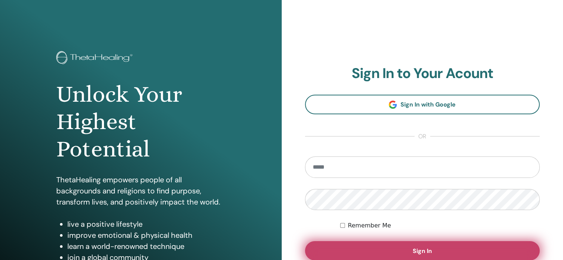
type input "**********"
click at [381, 246] on button "Sign In" at bounding box center [422, 250] width 235 height 19
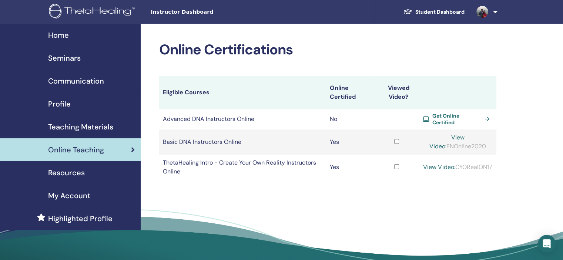
click at [90, 150] on span "Online Teaching" at bounding box center [76, 149] width 56 height 11
click at [64, 57] on span "Seminars" at bounding box center [64, 58] width 33 height 11
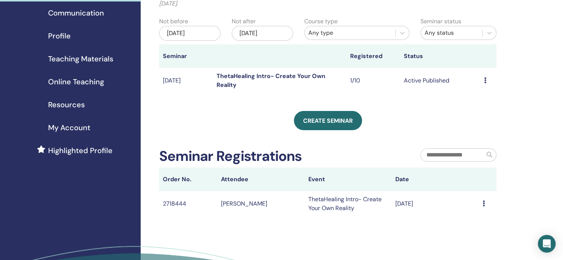
scroll to position [77, 0]
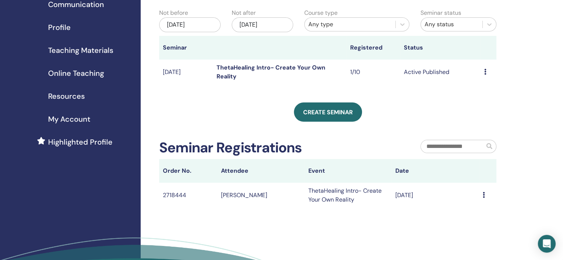
click at [485, 196] on div "Message" at bounding box center [488, 195] width 10 height 9
click at [485, 71] on icon at bounding box center [485, 72] width 2 height 6
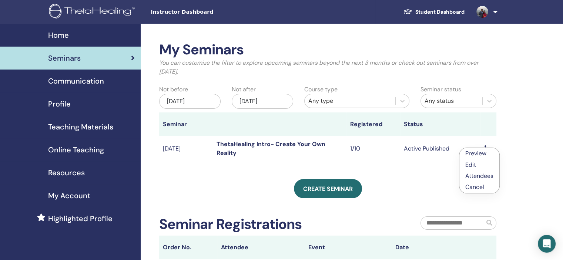
scroll to position [0, 0]
click at [95, 150] on span "Online Teaching" at bounding box center [76, 149] width 56 height 11
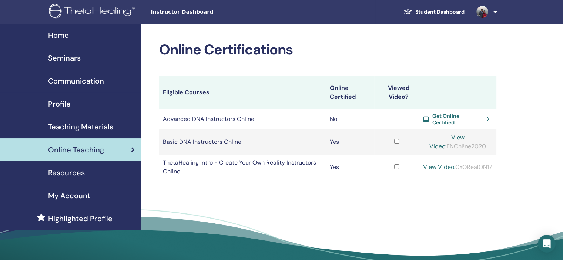
click at [75, 59] on span "Seminars" at bounding box center [64, 58] width 33 height 11
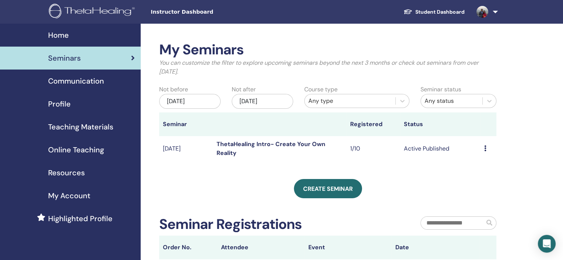
click at [487, 150] on div "Preview Edit Attendees Cancel" at bounding box center [488, 148] width 9 height 9
click at [491, 180] on link "Attendees" at bounding box center [481, 178] width 28 height 8
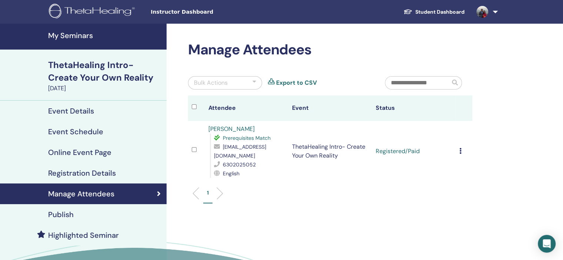
click at [459, 153] on icon at bounding box center [460, 151] width 2 height 6
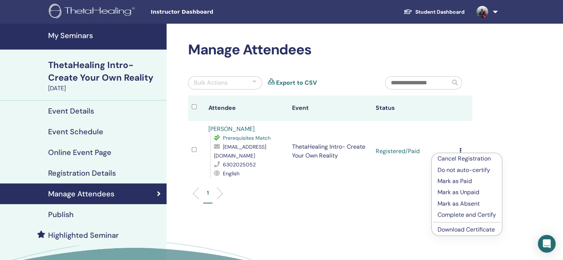
click at [81, 155] on h4 "Online Event Page" at bounding box center [79, 152] width 63 height 9
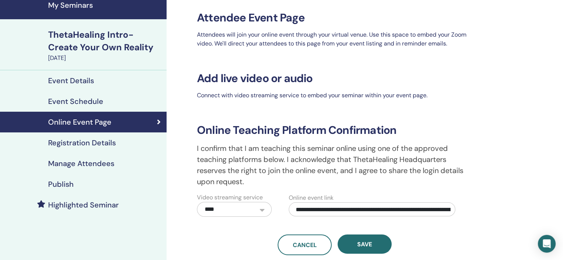
scroll to position [30, 0]
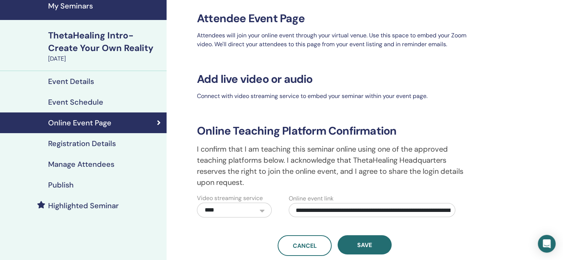
click at [92, 101] on h4 "Event Schedule" at bounding box center [75, 102] width 55 height 9
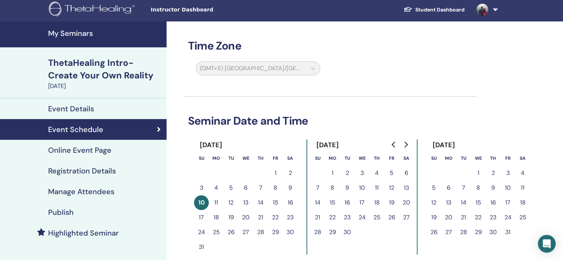
scroll to position [1, 0]
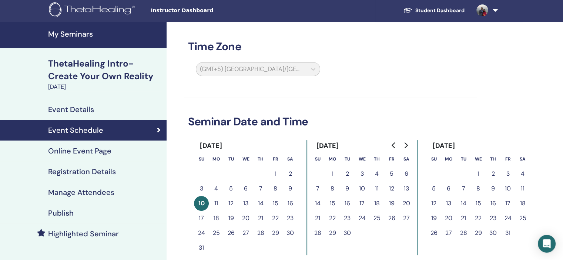
click at [78, 110] on h4 "Event Details" at bounding box center [71, 109] width 46 height 9
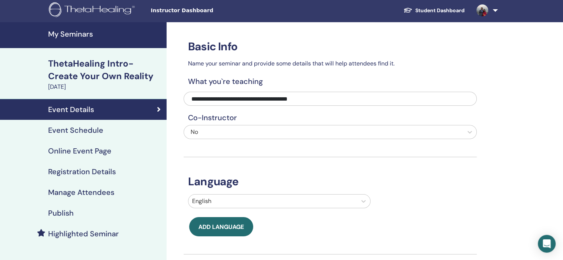
click at [88, 193] on h4 "Manage Attendees" at bounding box center [81, 192] width 66 height 9
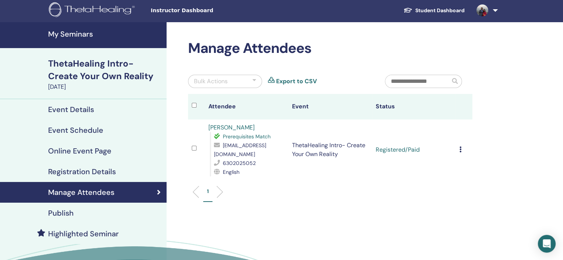
click at [462, 150] on div "Cancel Registration Do not auto-certify Mark as Paid Mark as Unpaid Mark as Abs…" at bounding box center [463, 150] width 9 height 9
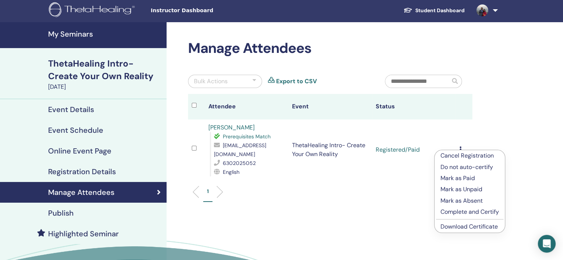
click at [478, 215] on p "Complete and Certify" at bounding box center [470, 212] width 58 height 9
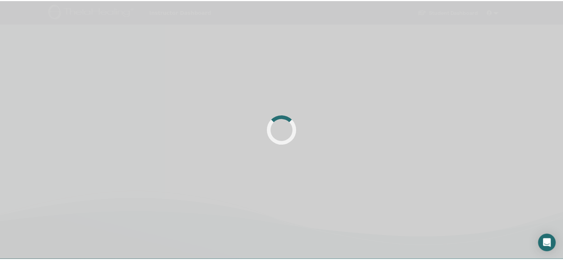
scroll to position [1, 0]
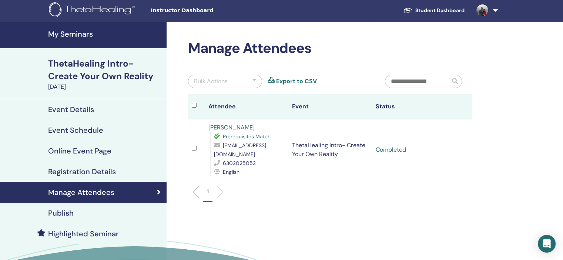
click at [80, 107] on h4 "Event Details" at bounding box center [71, 109] width 46 height 9
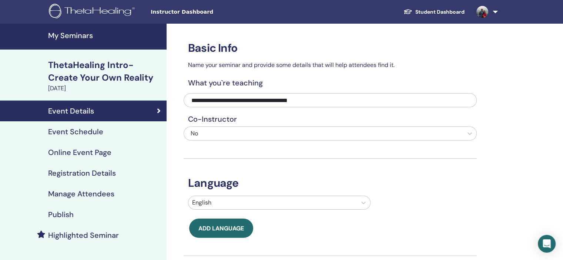
click at [98, 153] on h4 "Online Event Page" at bounding box center [79, 152] width 63 height 9
